Goal: Navigation & Orientation: Find specific page/section

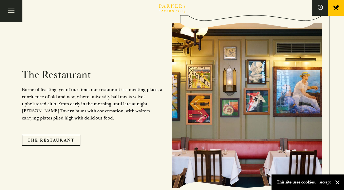
scroll to position [428, 0]
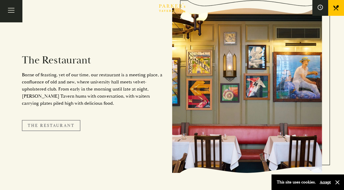
click at [61, 120] on link "The Restaurant" at bounding box center [51, 125] width 59 height 11
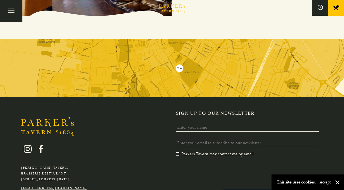
scroll to position [1008, 0]
